Goal: Task Accomplishment & Management: Manage account settings

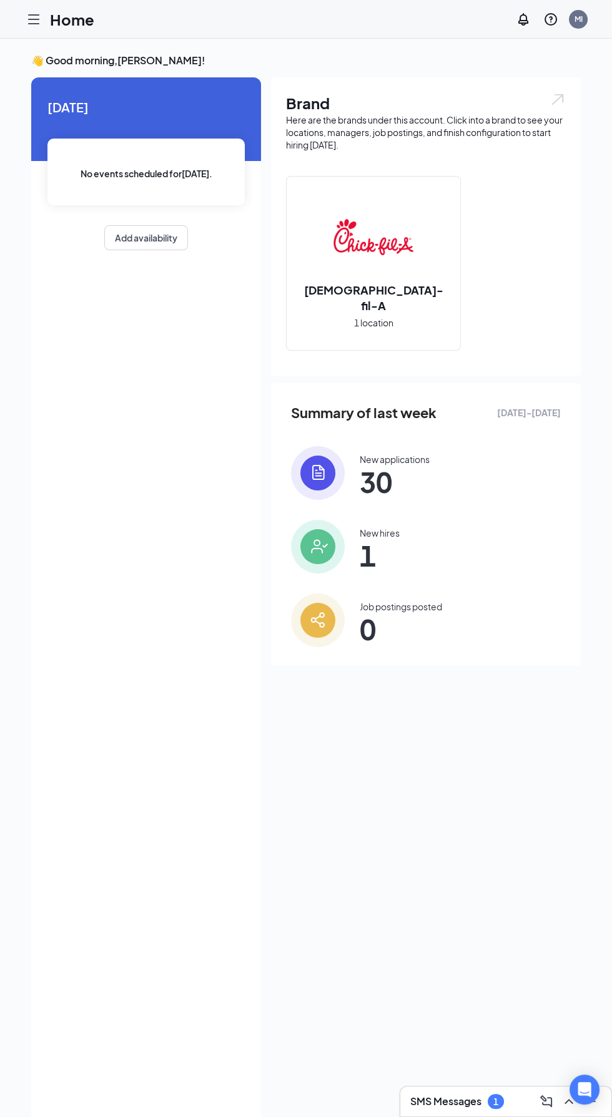
click at [25, 20] on div at bounding box center [33, 19] width 25 height 25
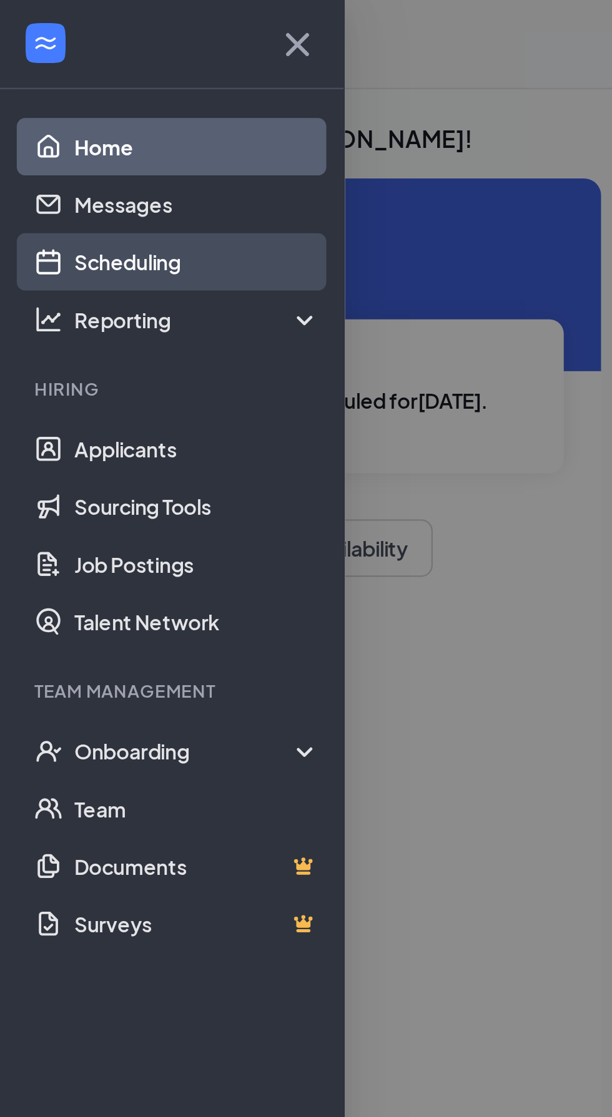
click at [109, 110] on link "Scheduling" at bounding box center [85, 113] width 107 height 25
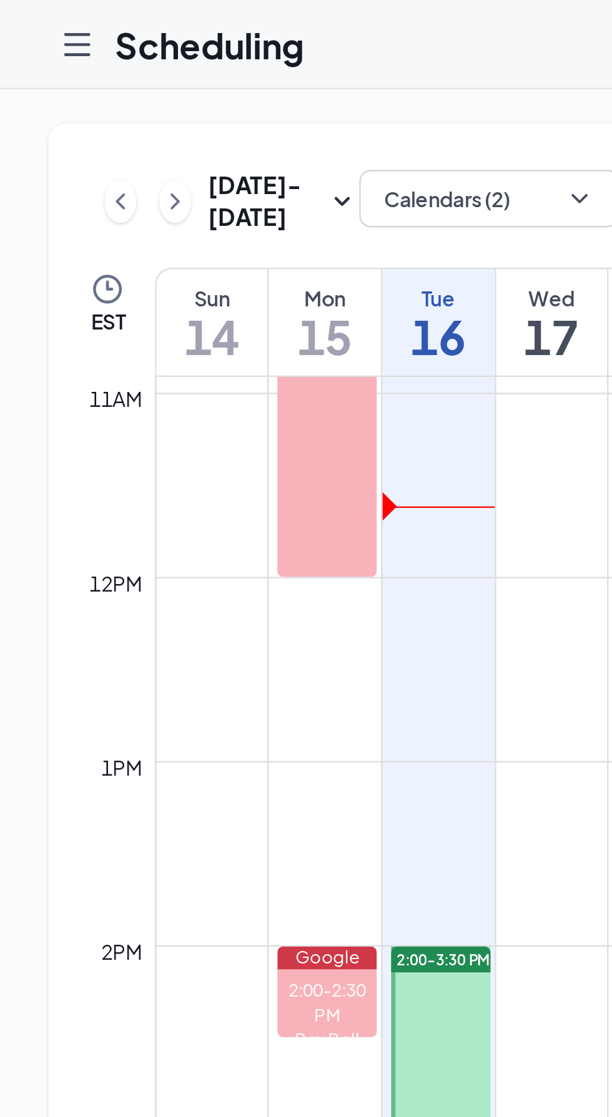
scroll to position [916, 0]
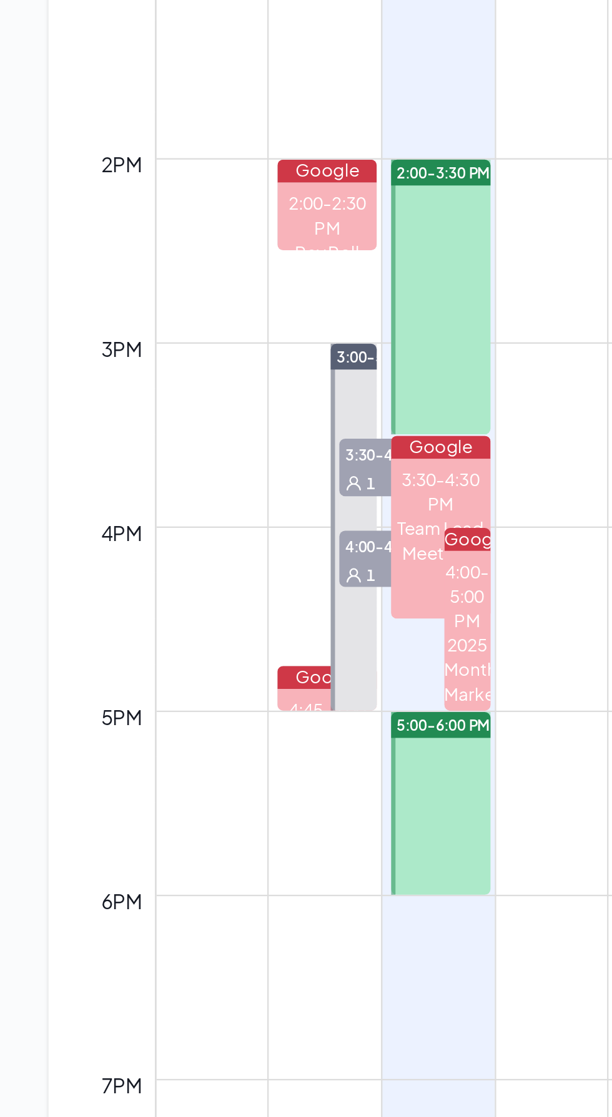
click at [194, 678] on link "5:00-6:00 PM" at bounding box center [190, 646] width 46 height 80
click at [190, 677] on link "5:00-6:00 PM" at bounding box center [190, 646] width 46 height 80
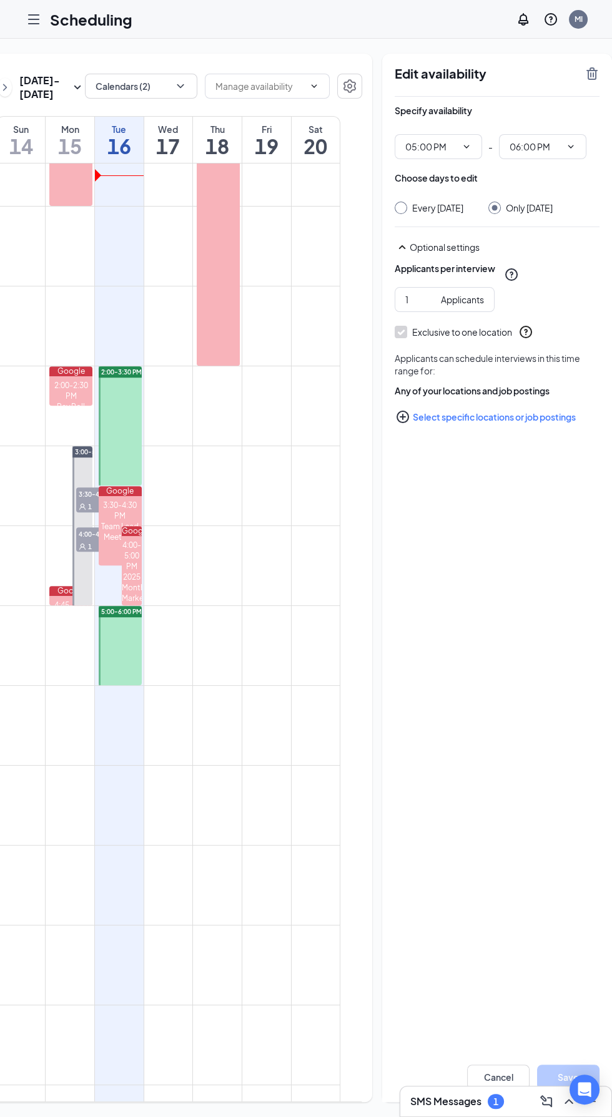
click at [119, 675] on link "5:00-6:00 PM" at bounding box center [119, 646] width 46 height 80
click at [584, 74] on icon "TrashOutline" at bounding box center [591, 73] width 15 height 15
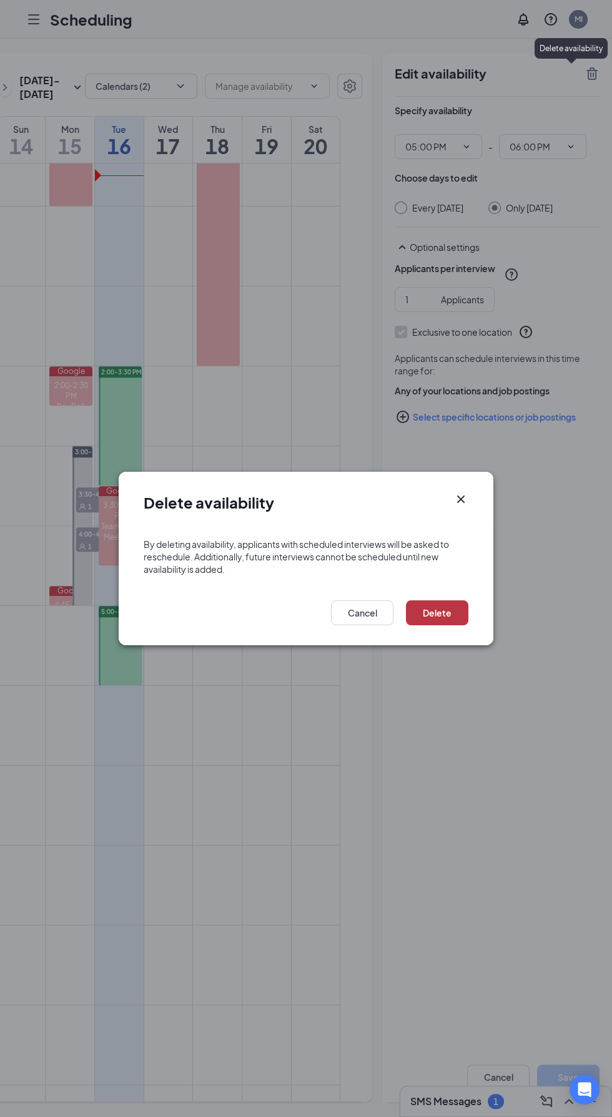
click at [453, 626] on button "Delete" at bounding box center [437, 613] width 62 height 25
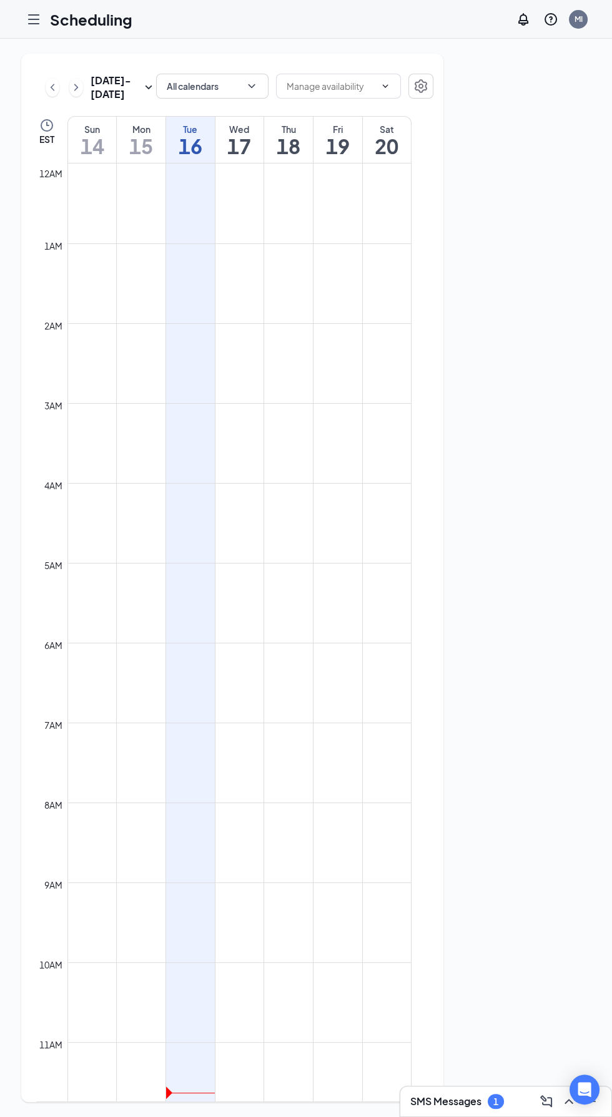
scroll to position [614, 0]
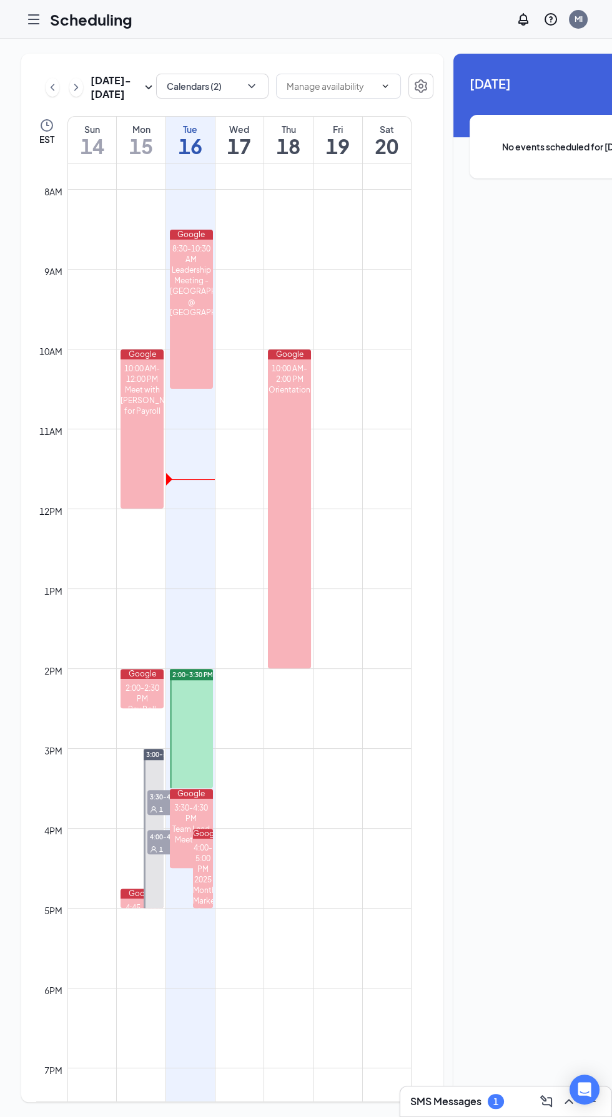
click at [198, 739] on link "2:00-3:30 PM" at bounding box center [190, 729] width 46 height 120
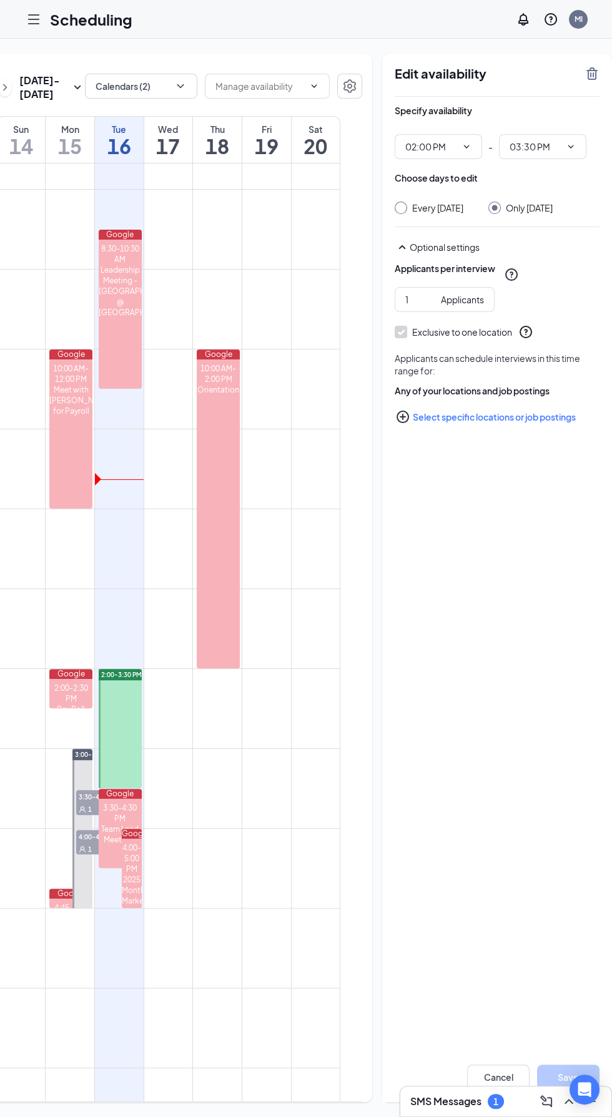
scroll to position [0, 68]
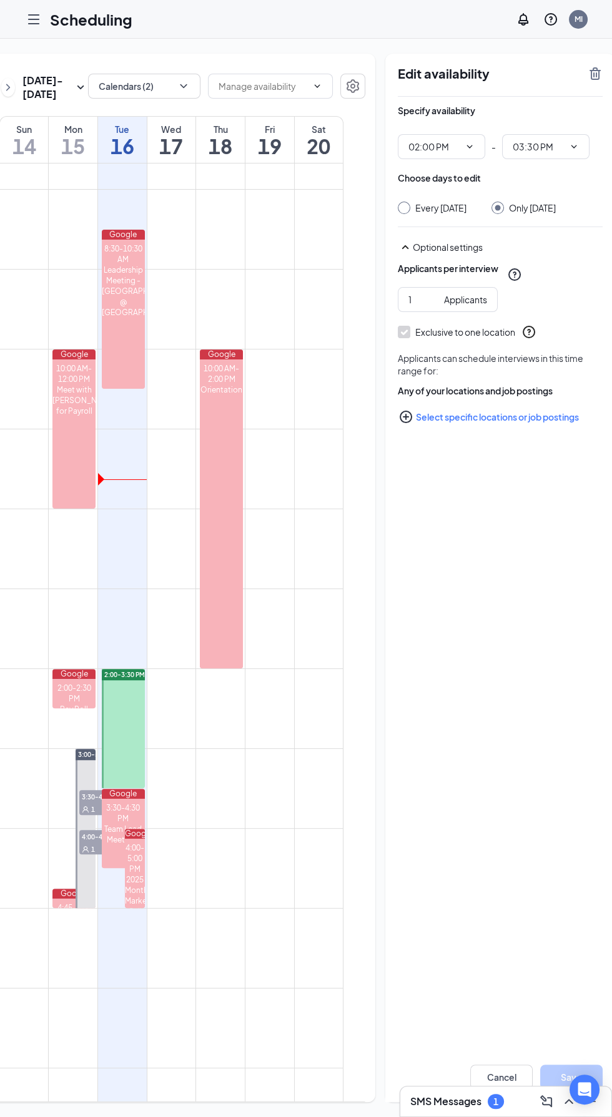
click at [587, 79] on icon "TrashOutline" at bounding box center [594, 73] width 15 height 15
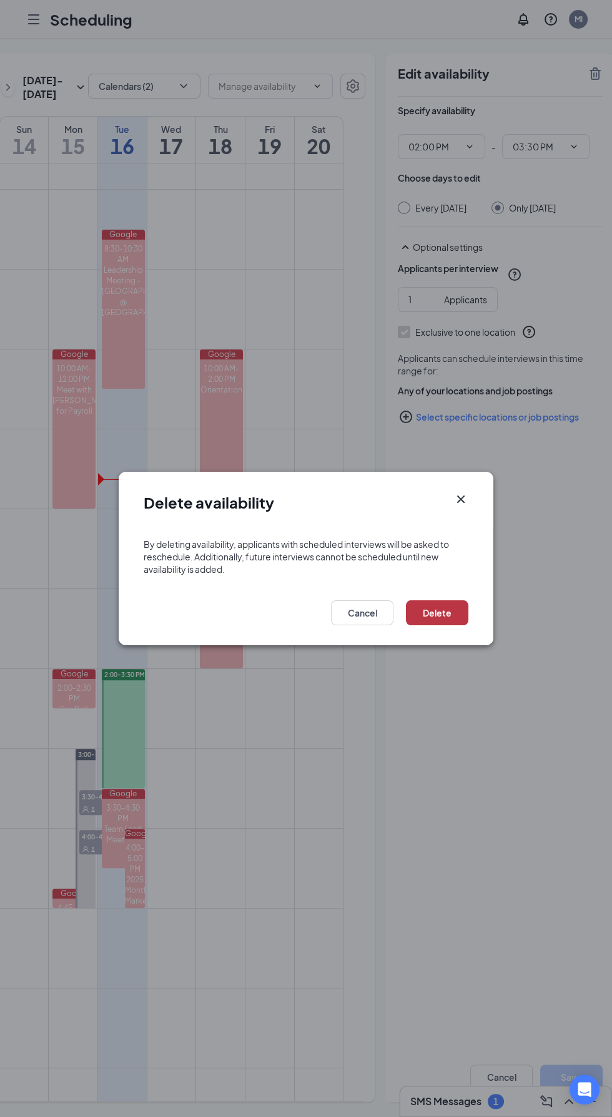
click at [444, 608] on button "Delete" at bounding box center [437, 613] width 62 height 25
